Goal: Information Seeking & Learning: Check status

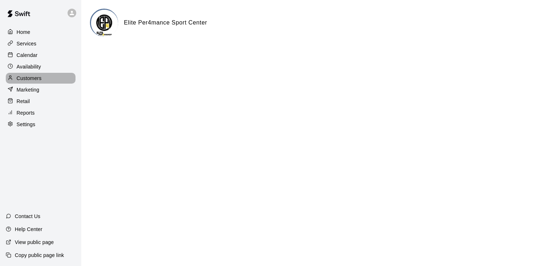
click at [39, 82] on p "Customers" at bounding box center [29, 78] width 25 height 7
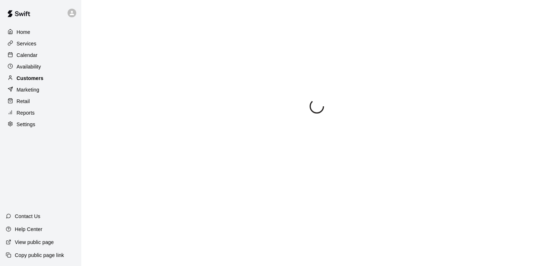
click at [39, 82] on p "Customers" at bounding box center [30, 78] width 27 height 7
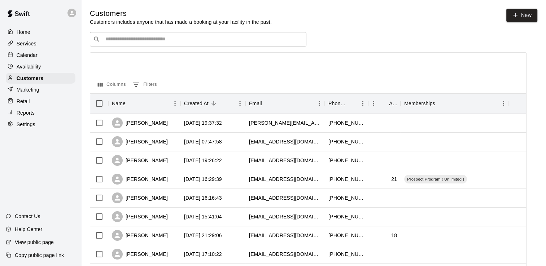
click at [27, 117] on p "Reports" at bounding box center [26, 112] width 18 height 7
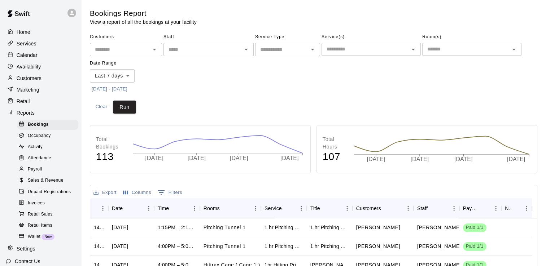
click at [38, 82] on p "Customers" at bounding box center [29, 78] width 25 height 7
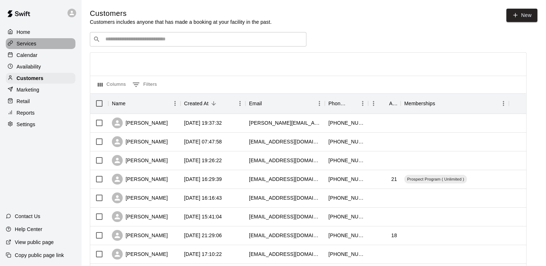
click at [30, 46] on p "Services" at bounding box center [27, 43] width 20 height 7
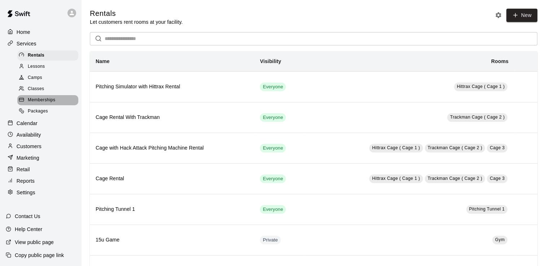
click at [55, 104] on span "Memberships" at bounding box center [41, 100] width 27 height 7
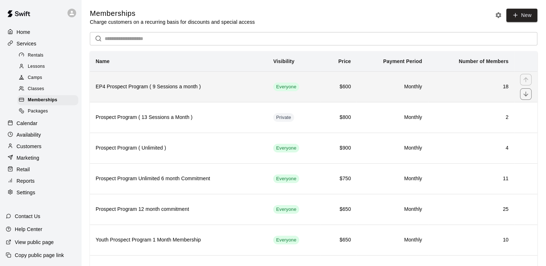
click at [470, 87] on h6 "18" at bounding box center [471, 87] width 75 height 8
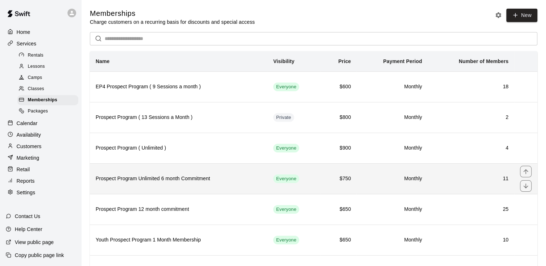
click at [473, 181] on h6 "11" at bounding box center [471, 179] width 75 height 8
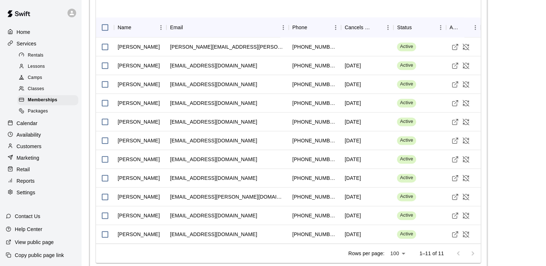
scroll to position [257, 0]
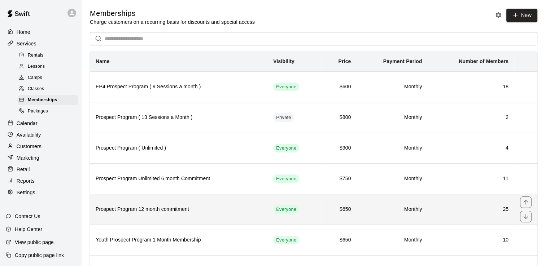
click at [464, 208] on h6 "25" at bounding box center [471, 210] width 75 height 8
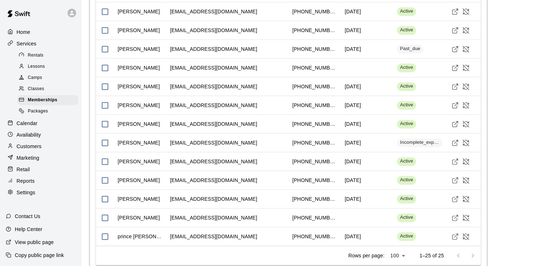
scroll to position [1103, 0]
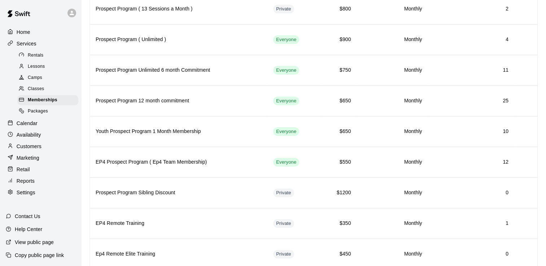
scroll to position [130, 0]
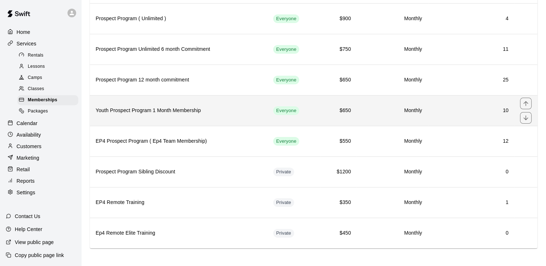
click at [244, 116] on th "Youth Prospect Program 1 Month Membership" at bounding box center [179, 110] width 178 height 31
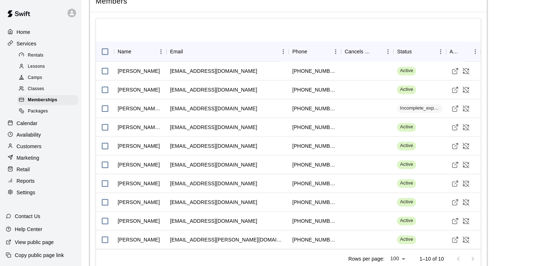
scroll to position [750, 0]
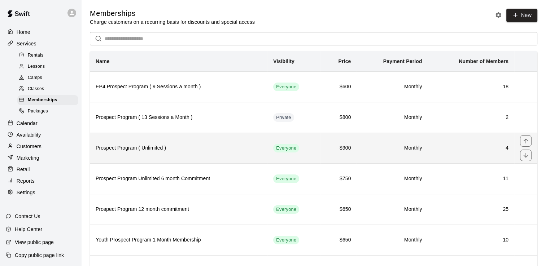
click at [376, 143] on td "Monthly" at bounding box center [392, 148] width 71 height 31
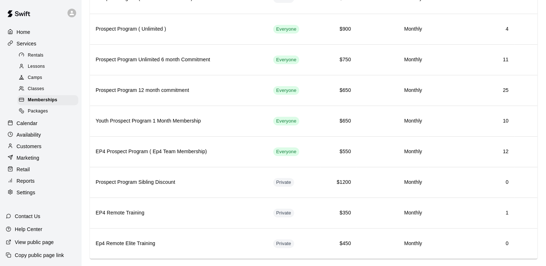
scroll to position [130, 0]
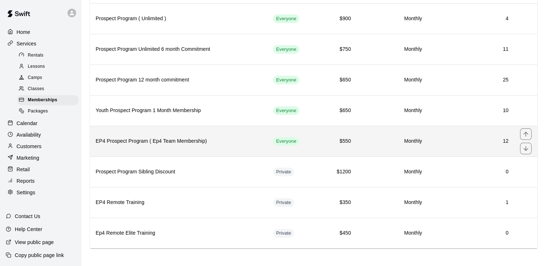
click at [224, 140] on h6 "EP4 Prospect Program ( Ep4 Team Membership)" at bounding box center [179, 142] width 166 height 8
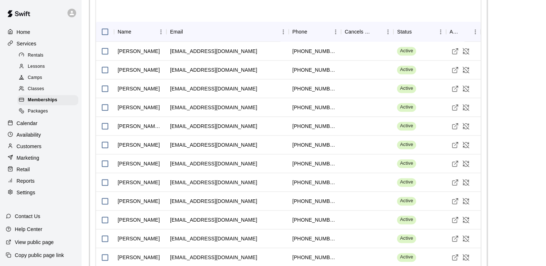
scroll to position [852, 0]
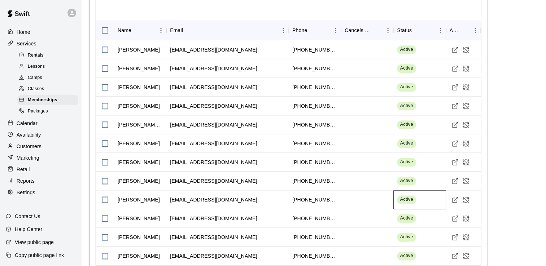
click at [421, 191] on div "Active" at bounding box center [420, 200] width 52 height 19
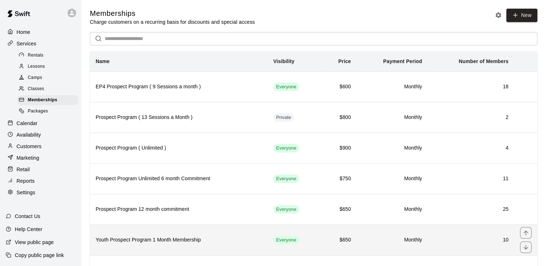
click at [445, 241] on h6 "10" at bounding box center [471, 240] width 75 height 8
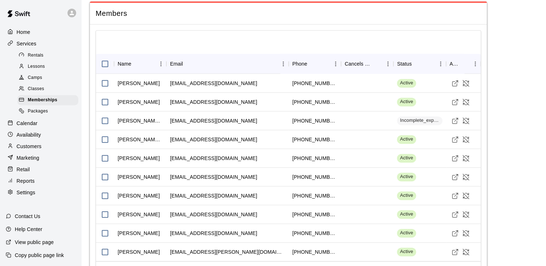
scroll to position [750, 0]
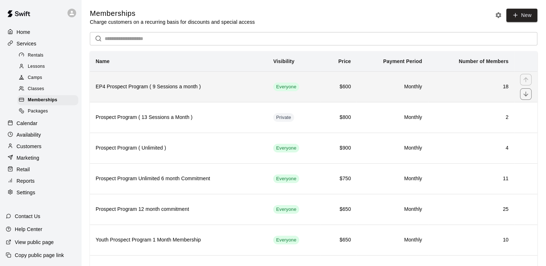
click at [224, 86] on h6 "EP4 Prospect Program ( 9 Sessions a month )" at bounding box center [179, 87] width 166 height 8
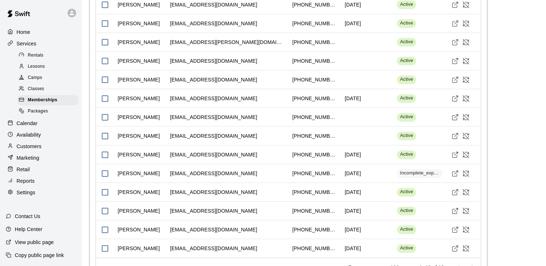
scroll to position [944, 0]
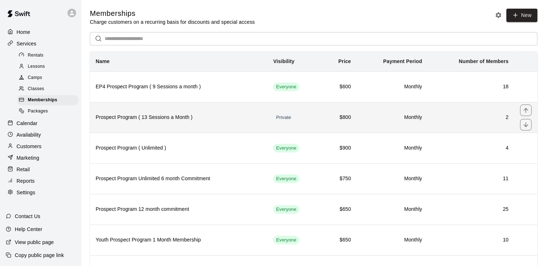
click at [122, 121] on h6 "Prospect Program ( 13 Sessions a Month )" at bounding box center [179, 118] width 166 height 8
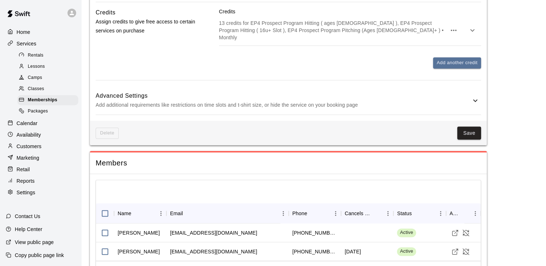
scroll to position [644, 0]
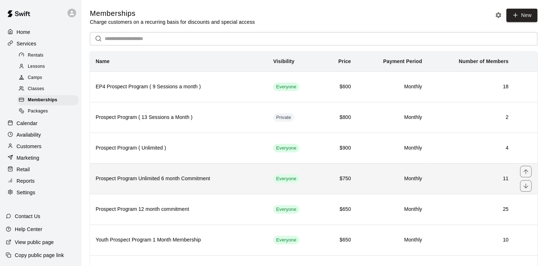
click at [116, 185] on th "Prospect Program Unlimited 6 month Commitment" at bounding box center [179, 179] width 178 height 31
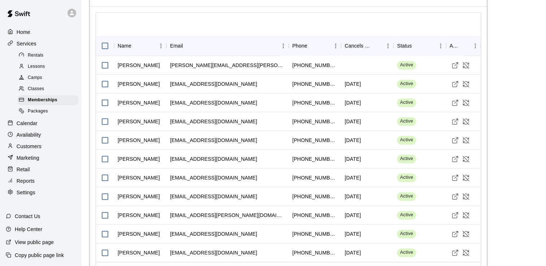
scroll to position [855, 0]
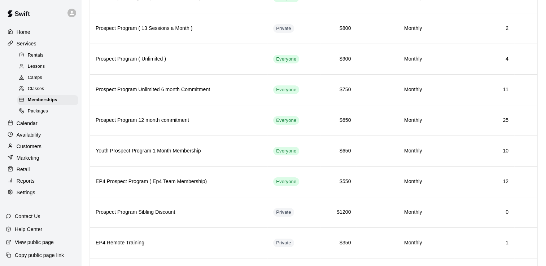
scroll to position [88, 0]
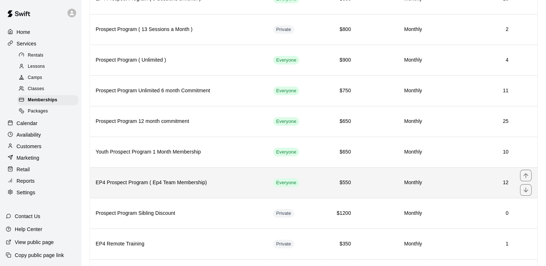
click at [448, 183] on h6 "12" at bounding box center [471, 183] width 75 height 8
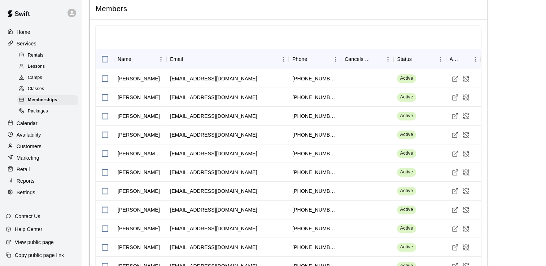
scroll to position [826, 0]
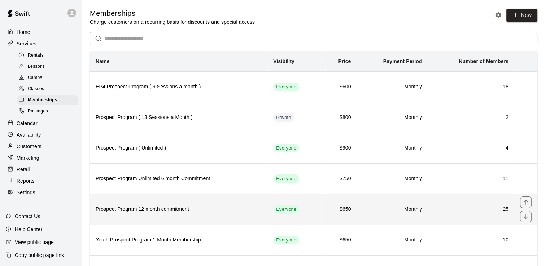
click at [218, 207] on h6 "Prospect Program 12 month commitment" at bounding box center [179, 210] width 166 height 8
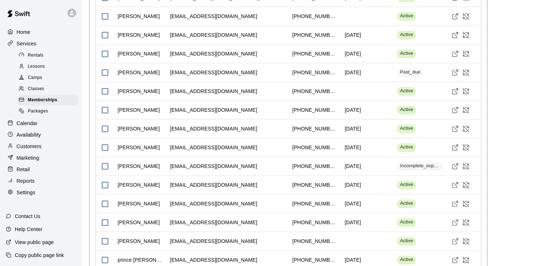
scroll to position [1083, 0]
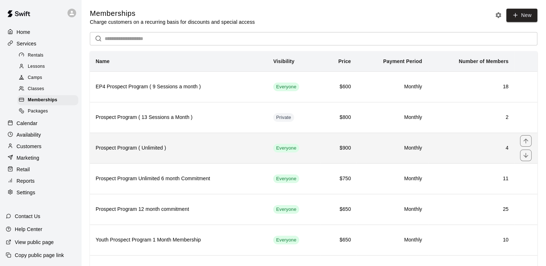
click at [478, 148] on h6 "4" at bounding box center [471, 148] width 75 height 8
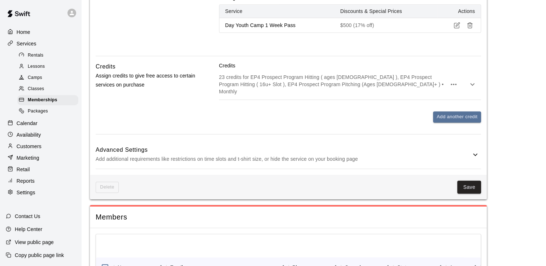
scroll to position [682, 0]
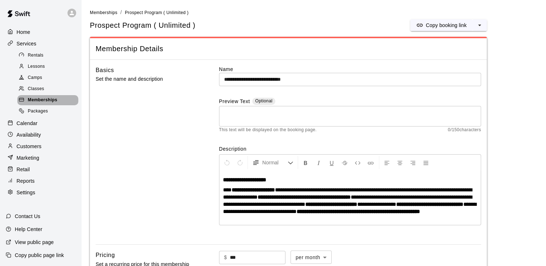
click at [45, 103] on span "Memberships" at bounding box center [43, 100] width 30 height 7
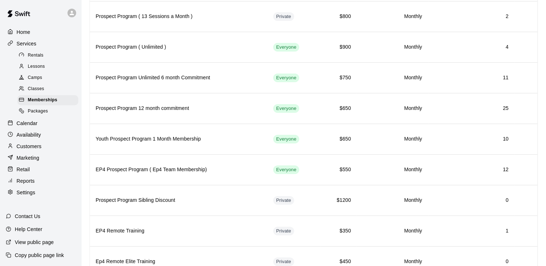
scroll to position [130, 0]
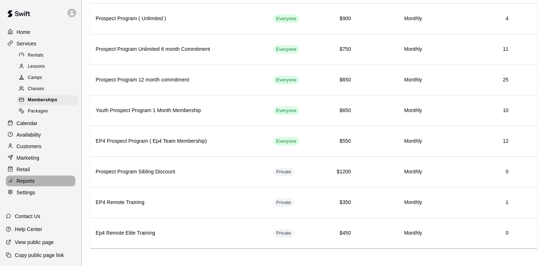
click at [17, 185] on p "Reports" at bounding box center [26, 181] width 18 height 7
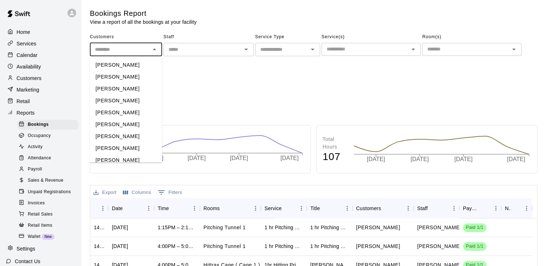
click at [140, 53] on input "text" at bounding box center [120, 49] width 56 height 9
click at [136, 123] on li "[PERSON_NAME]" at bounding box center [126, 125] width 72 height 12
type input "**********"
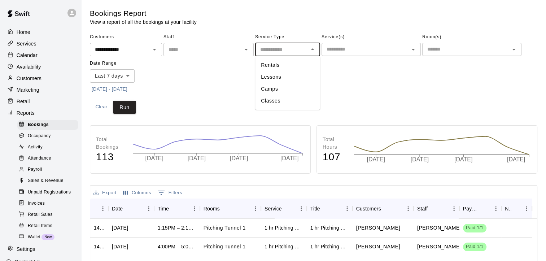
click at [285, 50] on input "text" at bounding box center [281, 49] width 49 height 9
click at [279, 102] on li "Classes" at bounding box center [287, 101] width 65 height 12
type input "*******"
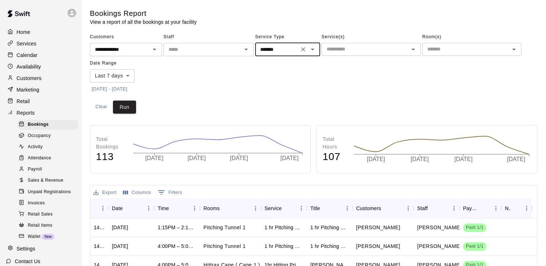
click at [354, 53] on input "text" at bounding box center [365, 49] width 83 height 9
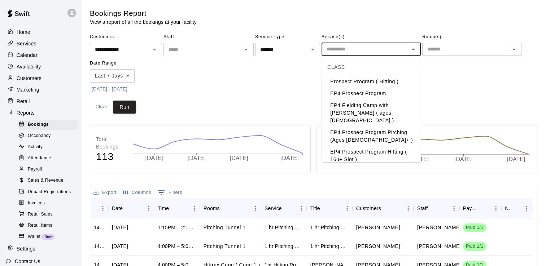
click at [370, 81] on li "Prospect Program ( Hitting )" at bounding box center [371, 82] width 99 height 12
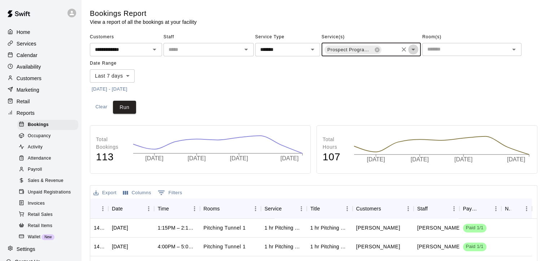
click at [413, 48] on icon "Open" at bounding box center [413, 49] width 9 height 9
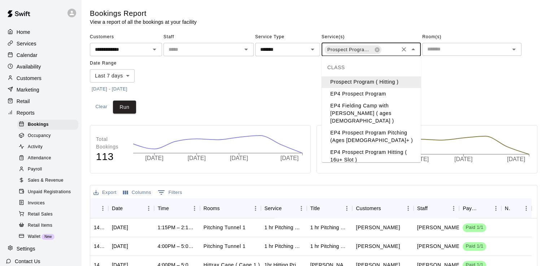
click at [398, 127] on li "EP4 Prospect Program Pitching (Ages [DEMOGRAPHIC_DATA]+ )" at bounding box center [371, 136] width 99 height 19
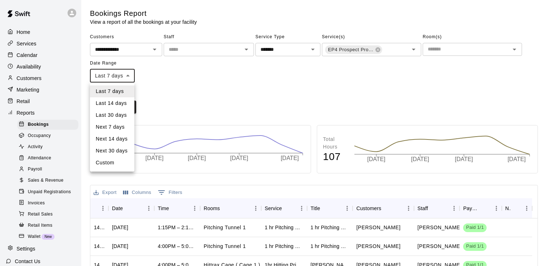
click at [127, 74] on body "**********" at bounding box center [276, 220] width 552 height 441
click at [118, 119] on li "Last 30 days" at bounding box center [112, 115] width 44 height 12
type input "*****"
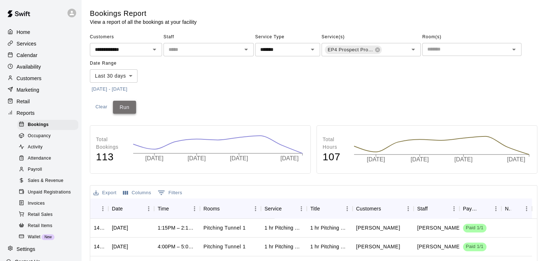
click at [126, 106] on button "Run" at bounding box center [124, 107] width 23 height 13
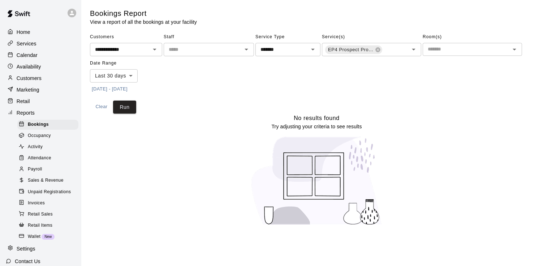
click at [39, 82] on p "Customers" at bounding box center [29, 78] width 25 height 7
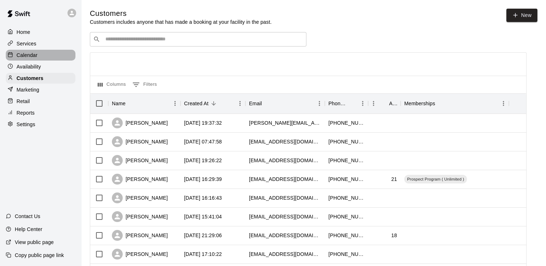
click at [33, 56] on p "Calendar" at bounding box center [27, 55] width 21 height 7
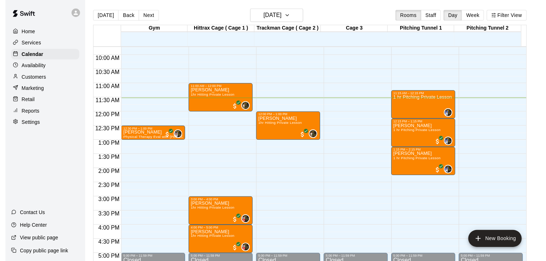
scroll to position [270, 0]
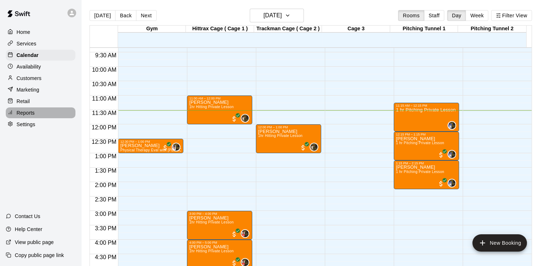
click at [31, 116] on p "Reports" at bounding box center [26, 112] width 18 height 7
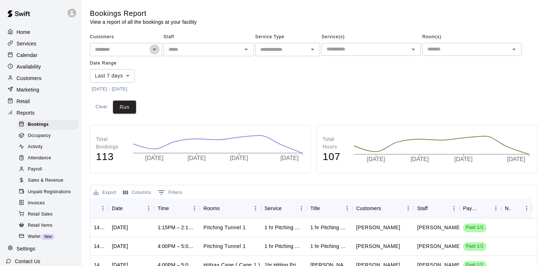
click at [155, 52] on icon "Open" at bounding box center [154, 49] width 9 height 9
click at [116, 51] on input "text" at bounding box center [120, 49] width 56 height 9
click at [128, 63] on li "[PERSON_NAME]" at bounding box center [126, 65] width 72 height 12
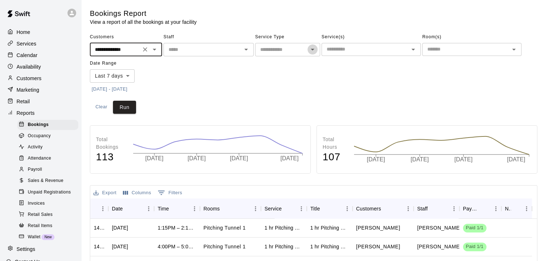
click at [313, 49] on icon "Open" at bounding box center [313, 50] width 4 height 2
type input "**********"
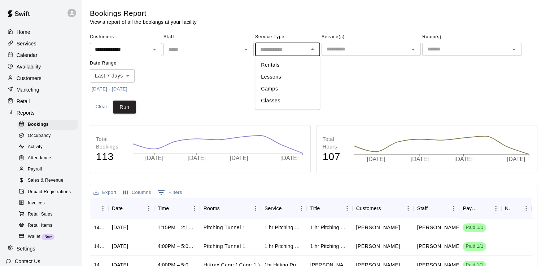
click at [279, 100] on li "Classes" at bounding box center [287, 101] width 65 height 12
type input "*******"
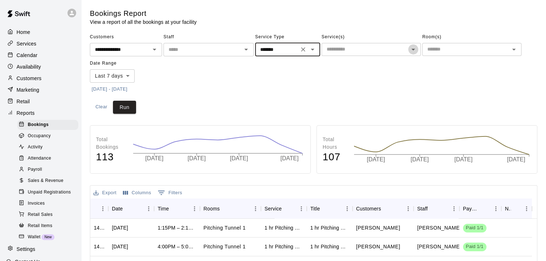
click at [412, 50] on icon "Open" at bounding box center [413, 49] width 9 height 9
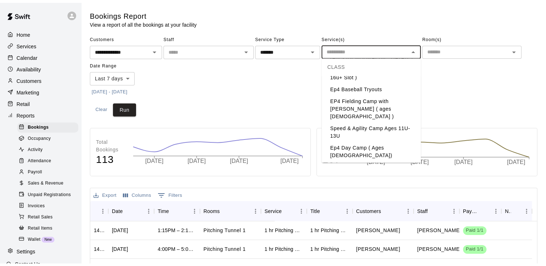
scroll to position [87, 0]
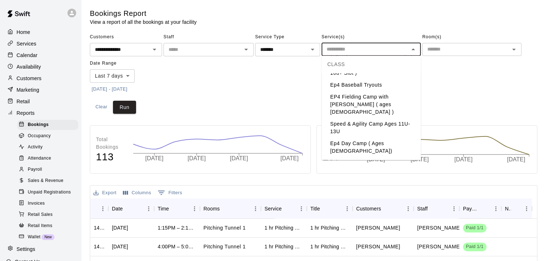
click at [383, 157] on li "EP4 Prospect Program Hitting ( ages [DEMOGRAPHIC_DATA] )" at bounding box center [371, 166] width 99 height 19
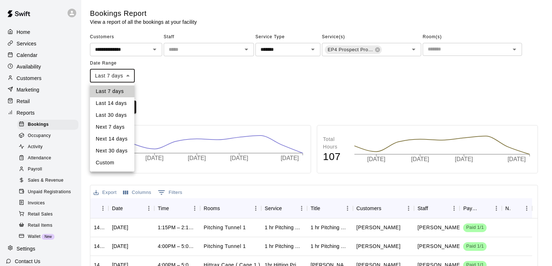
click at [130, 75] on body "**********" at bounding box center [276, 220] width 552 height 441
click at [117, 115] on li "Last 30 days" at bounding box center [112, 115] width 44 height 12
type input "*****"
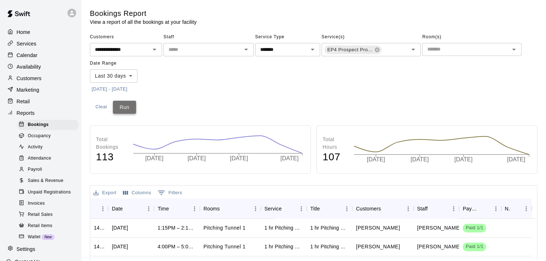
click at [126, 107] on button "Run" at bounding box center [124, 107] width 23 height 13
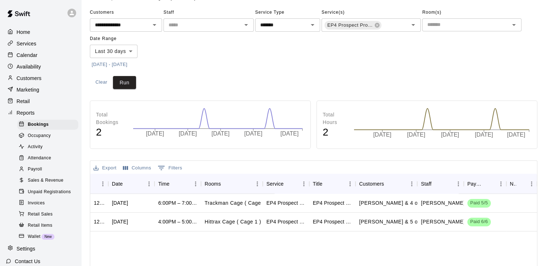
scroll to position [0, 0]
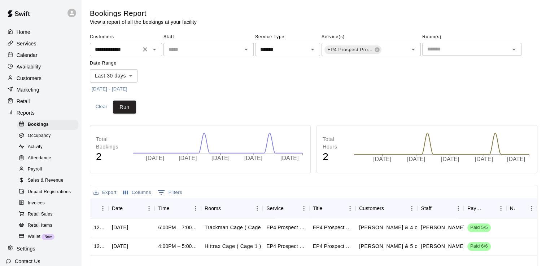
click at [155, 50] on icon "Open" at bounding box center [155, 50] width 4 height 2
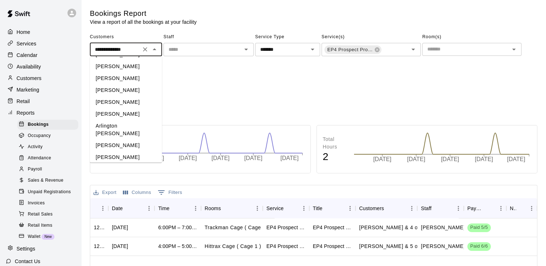
scroll to position [6287, 0]
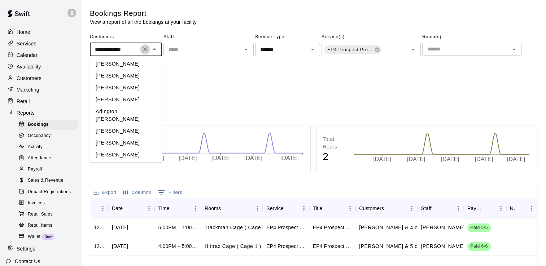
click at [143, 50] on icon "Clear" at bounding box center [145, 49] width 7 height 7
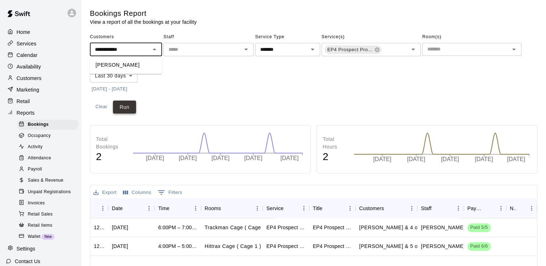
type input "**********"
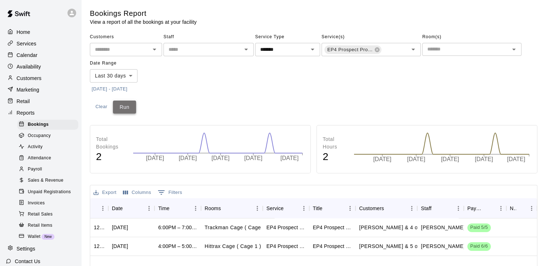
click at [124, 109] on button "Run" at bounding box center [124, 107] width 23 height 13
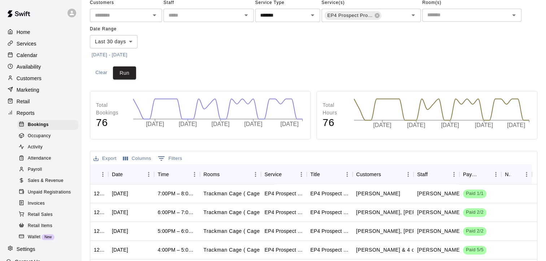
scroll to position [12, 0]
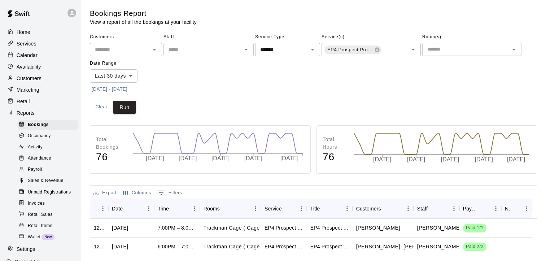
scroll to position [12, 0]
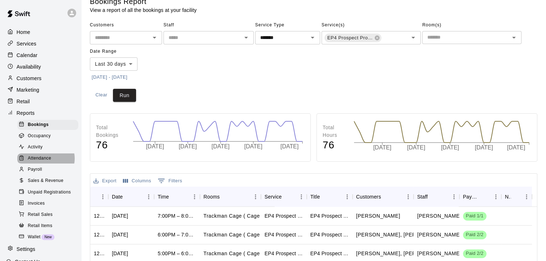
click at [45, 162] on span "Attendance" at bounding box center [39, 158] width 23 height 7
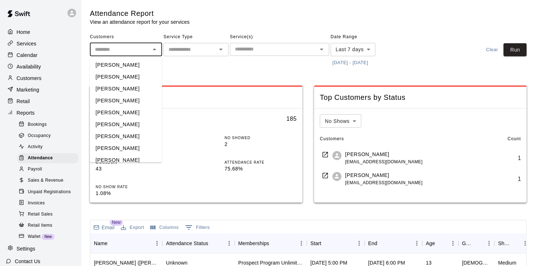
click at [124, 52] on input "text" at bounding box center [120, 49] width 56 height 9
click at [126, 78] on li "[PERSON_NAME]" at bounding box center [126, 77] width 72 height 12
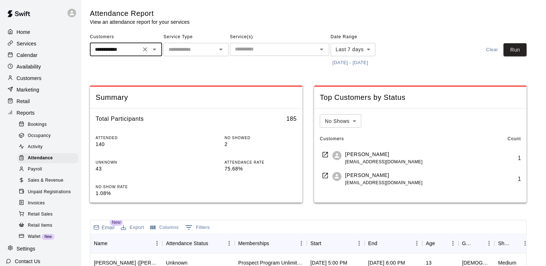
type input "**********"
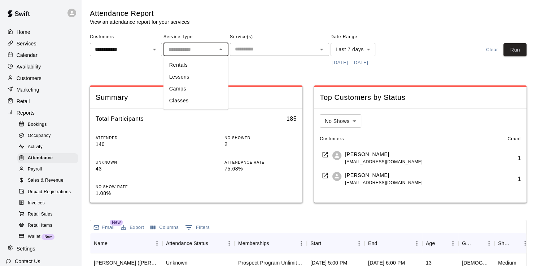
click at [205, 51] on input "text" at bounding box center [190, 49] width 49 height 9
click at [186, 102] on li "Classes" at bounding box center [196, 101] width 65 height 12
type input "*******"
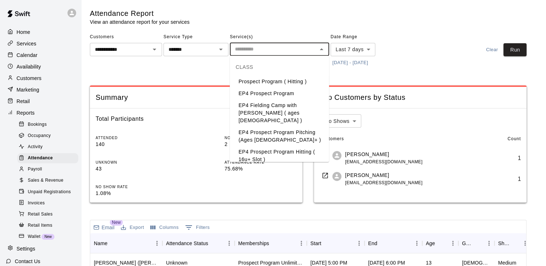
click at [247, 48] on input "text" at bounding box center [273, 49] width 83 height 9
drag, startPoint x: 326, startPoint y: 69, endPoint x: 280, endPoint y: 129, distance: 75.7
click at [280, 129] on li "EP4 Prospect Program Pitching (Ages [DEMOGRAPHIC_DATA]+ )" at bounding box center [279, 136] width 99 height 19
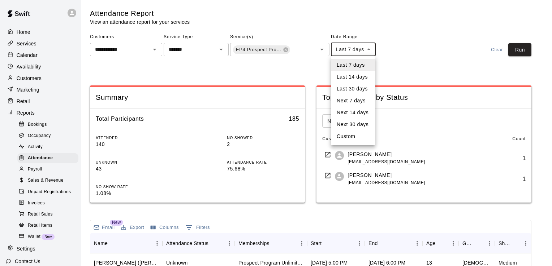
click at [367, 51] on body "**********" at bounding box center [276, 238] width 552 height 476
click at [364, 88] on li "Last 30 days" at bounding box center [353, 89] width 44 height 12
type input "*****"
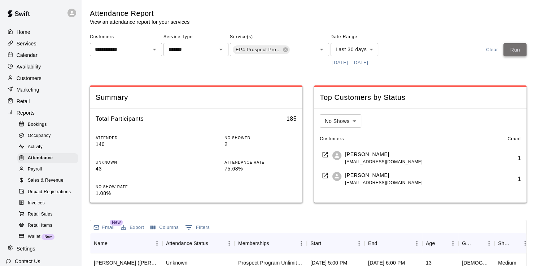
click at [518, 45] on button "Run" at bounding box center [515, 49] width 23 height 13
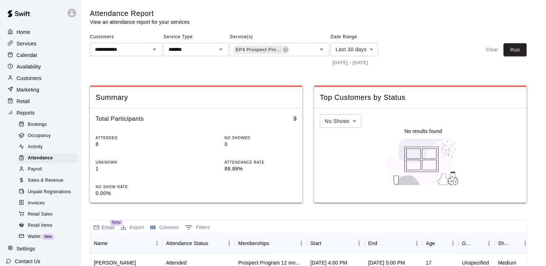
click at [503, 8] on main "**********" at bounding box center [313, 238] width 465 height 476
click at [504, 10] on div "Attendance Report View an attendance report for your services" at bounding box center [308, 17] width 437 height 17
click at [503, 9] on div "Attendance Report View an attendance report for your services" at bounding box center [308, 17] width 437 height 17
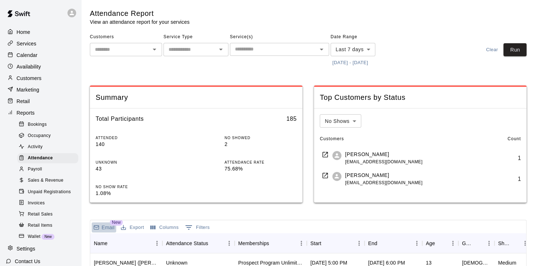
click at [103, 228] on p "Email" at bounding box center [108, 227] width 13 height 7
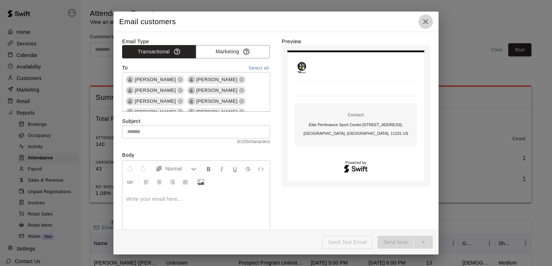
click at [426, 19] on icon "button" at bounding box center [425, 21] width 9 height 9
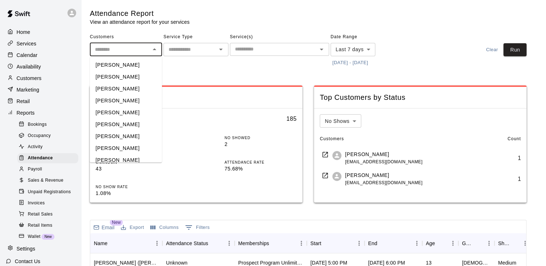
click at [116, 51] on input "text" at bounding box center [120, 49] width 56 height 9
click at [103, 73] on li "[PERSON_NAME]" at bounding box center [126, 77] width 72 height 12
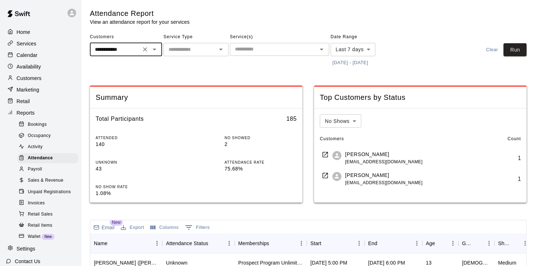
type input "**********"
click at [267, 51] on input "text" at bounding box center [273, 49] width 83 height 9
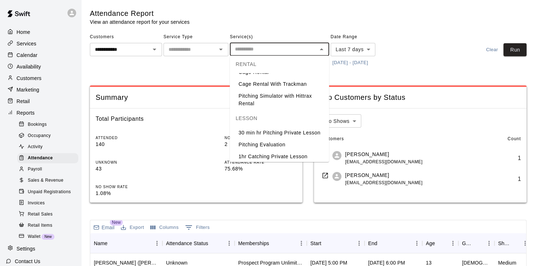
scroll to position [77, 0]
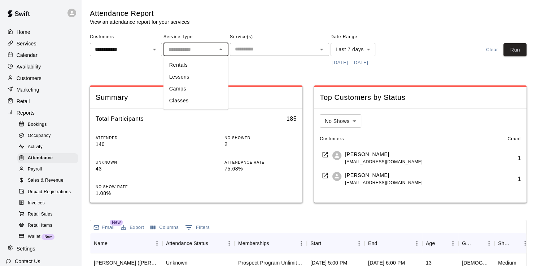
click at [195, 48] on input "text" at bounding box center [190, 49] width 49 height 9
click at [181, 100] on li "Classes" at bounding box center [196, 101] width 65 height 12
type input "*******"
click at [322, 49] on icon "Open" at bounding box center [322, 50] width 4 height 2
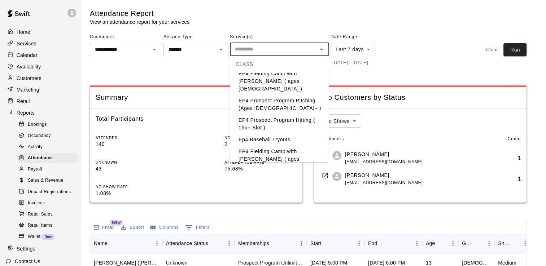
scroll to position [17, 0]
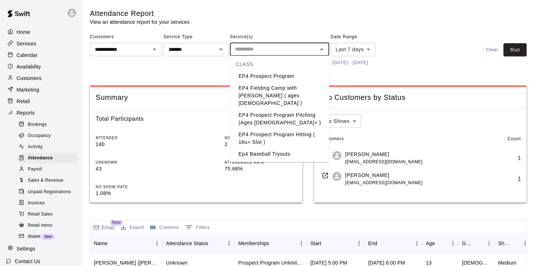
click at [292, 109] on li "EP4 Prospect Program Pitching (Ages [DEMOGRAPHIC_DATA]+ )" at bounding box center [279, 118] width 99 height 19
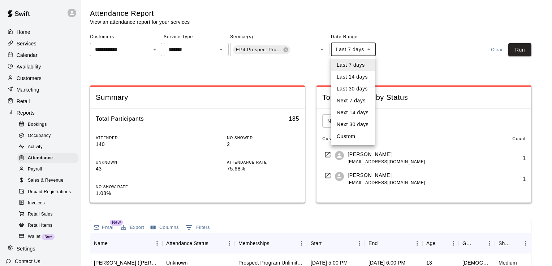
click at [368, 48] on body "**********" at bounding box center [276, 238] width 552 height 476
click at [360, 90] on li "Last 30 days" at bounding box center [353, 89] width 44 height 12
type input "*****"
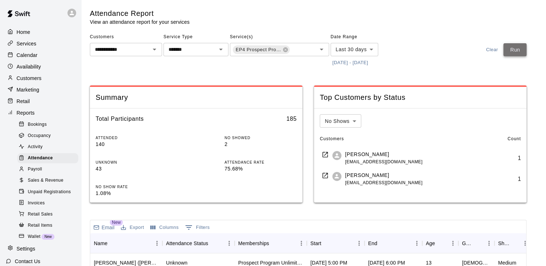
click at [522, 49] on button "Run" at bounding box center [515, 49] width 23 height 13
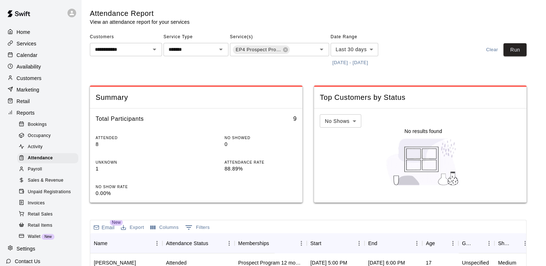
click at [459, 31] on div "**********" at bounding box center [308, 49] width 437 height 37
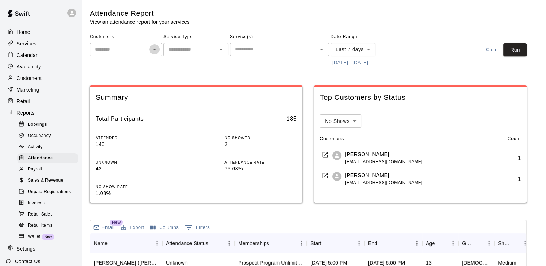
click at [150, 48] on button "Open" at bounding box center [154, 49] width 10 height 10
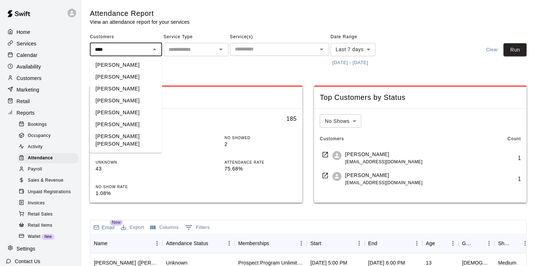
click at [135, 123] on li "[PERSON_NAME]" at bounding box center [126, 125] width 72 height 12
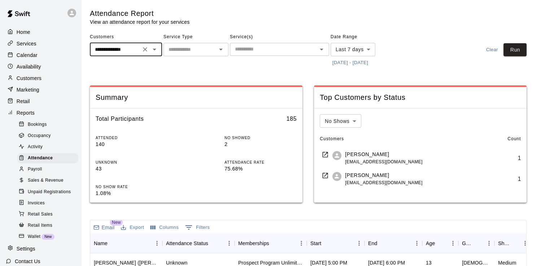
type input "**********"
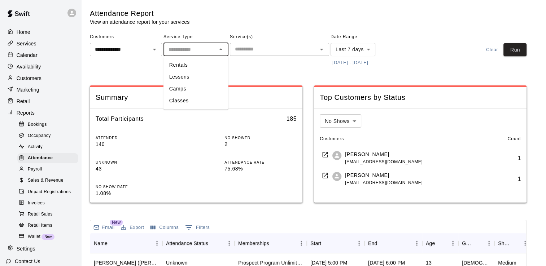
click at [193, 49] on input "text" at bounding box center [190, 49] width 49 height 9
click at [182, 100] on li "Classes" at bounding box center [196, 101] width 65 height 12
type input "*******"
click at [322, 51] on icon "Open" at bounding box center [321, 49] width 9 height 9
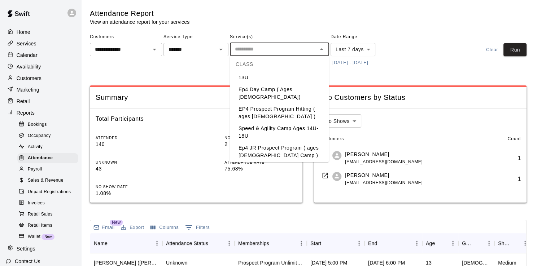
scroll to position [137, 0]
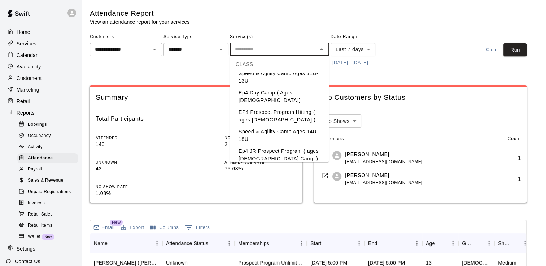
click at [269, 107] on li "EP4 Prospect Program Hitting ( ages [DEMOGRAPHIC_DATA] )" at bounding box center [279, 116] width 99 height 19
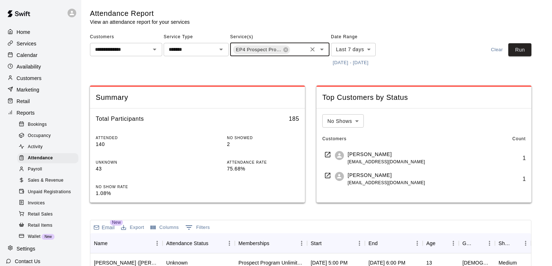
click at [371, 48] on body "**********" at bounding box center [276, 238] width 552 height 476
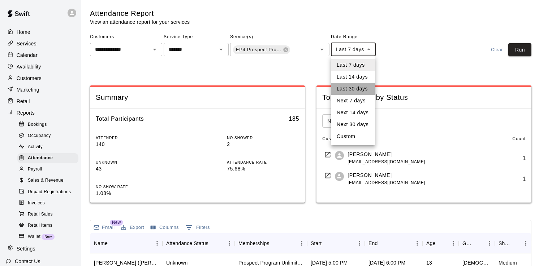
click at [355, 92] on li "Last 30 days" at bounding box center [353, 89] width 44 height 12
type input "*****"
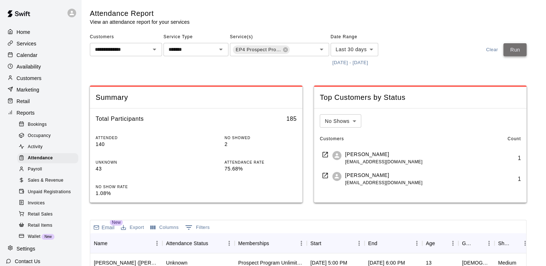
click at [517, 50] on button "Run" at bounding box center [515, 49] width 23 height 13
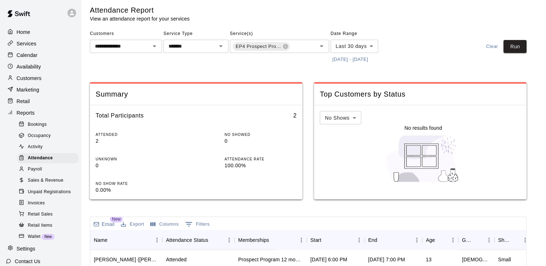
scroll to position [0, 0]
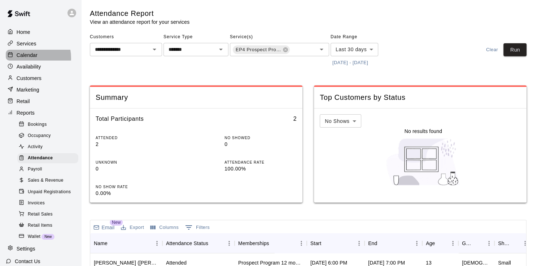
click at [30, 59] on p "Calendar" at bounding box center [27, 55] width 21 height 7
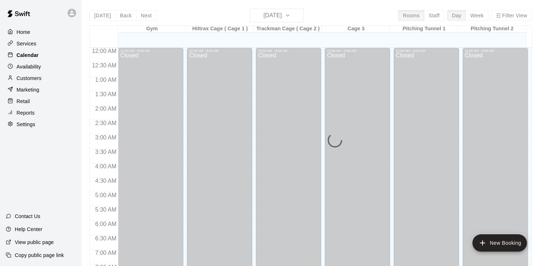
scroll to position [338, 0]
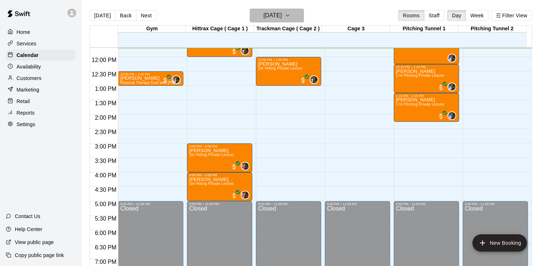
click at [291, 14] on icon "button" at bounding box center [288, 15] width 6 height 9
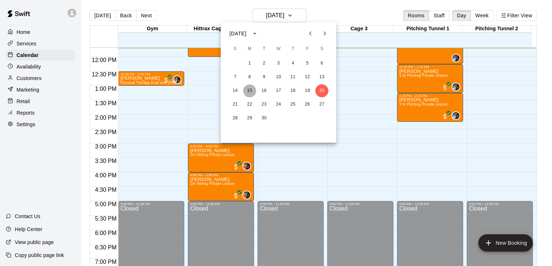
click at [251, 88] on button "15" at bounding box center [249, 90] width 13 height 13
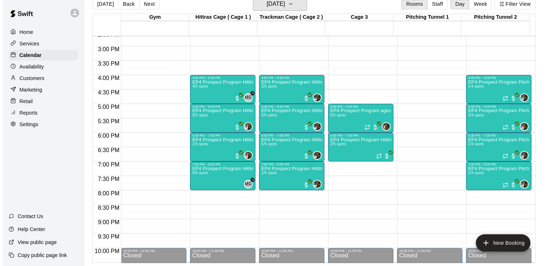
scroll to position [425, 0]
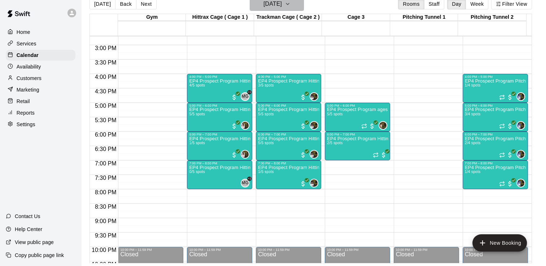
click at [291, 6] on icon "button" at bounding box center [288, 4] width 6 height 9
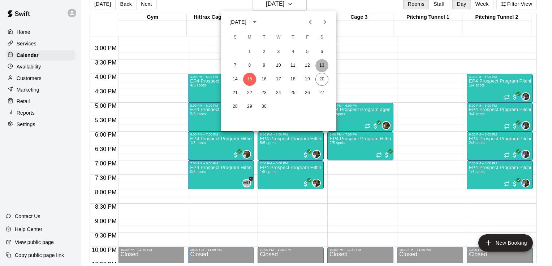
click at [322, 71] on button "13" at bounding box center [321, 65] width 13 height 13
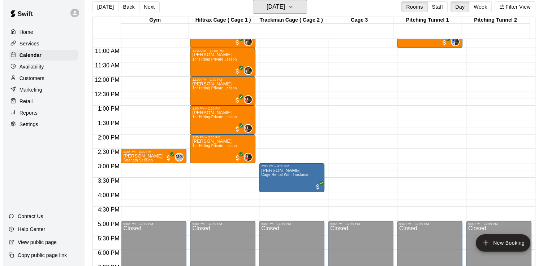
scroll to position [295, 0]
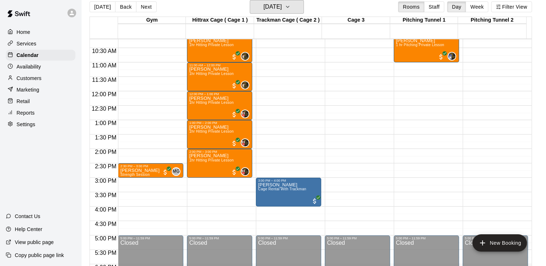
click at [250, 0] on button "[DATE]" at bounding box center [277, 7] width 54 height 14
